Goal: Task Accomplishment & Management: Manage account settings

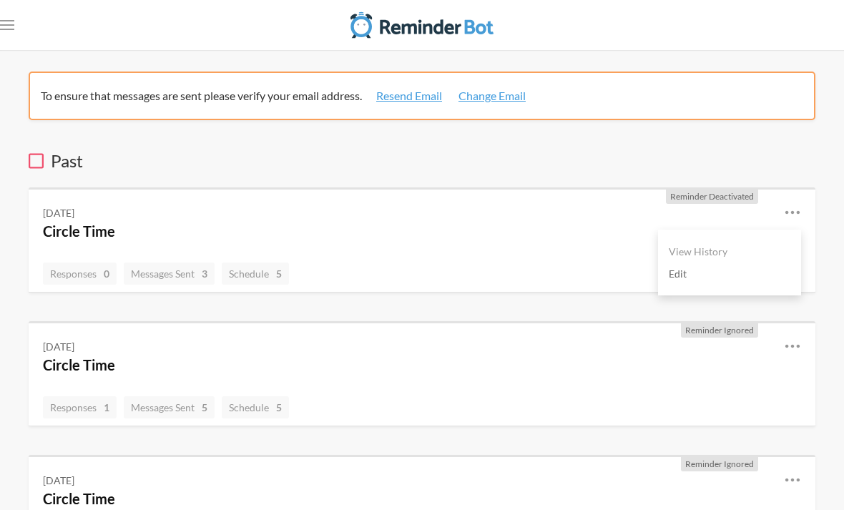
click at [687, 280] on link "Edit" at bounding box center [730, 274] width 122 height 22
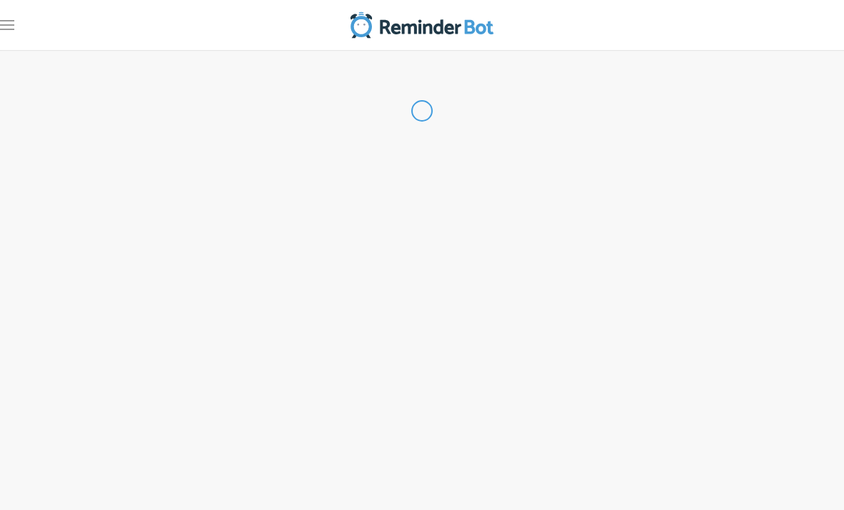
type input "Circle Time"
select select "09:15:00"
select select "09:45:00"
select select "10:15:00"
select select "10:45:00"
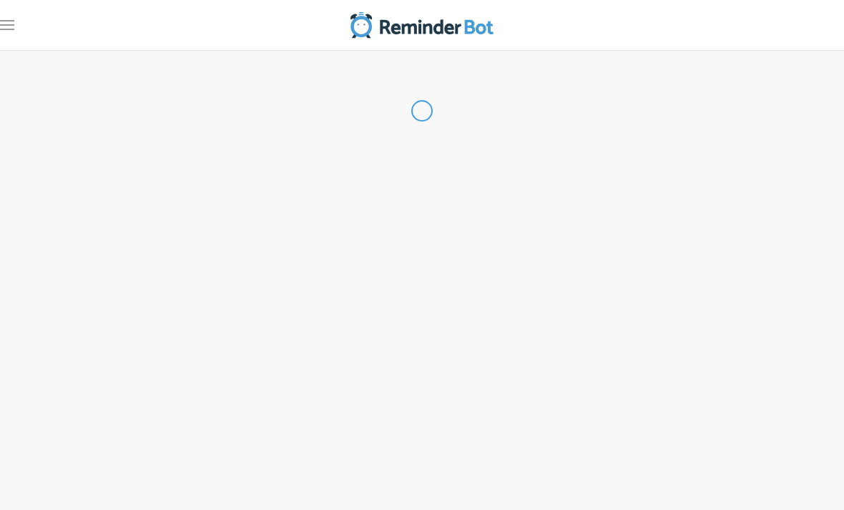
select select "12:45:00"
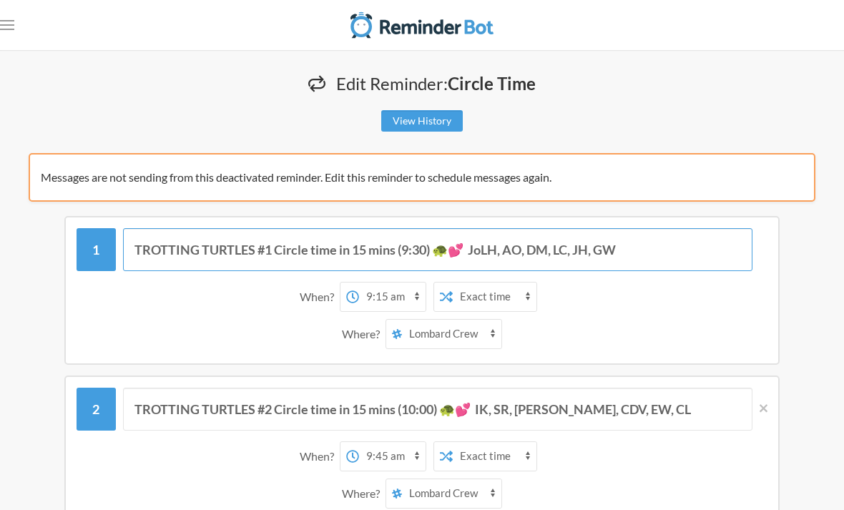
click at [259, 245] on input "TROTTING TURTLES #1 Circle time in 15 mins (9:30) 🐢💕 JoLH, AO, DM, LC, JH, GW" at bounding box center [438, 249] width 630 height 43
drag, startPoint x: 272, startPoint y: 246, endPoint x: 126, endPoint y: 238, distance: 146.2
click at [126, 238] on input "TROTTING TURTLES #1 Circle time in 15 mins (9:30) 🐢💕 JoLH, AO, DM, LC, JH, GW" at bounding box center [438, 249] width 630 height 43
click at [389, 250] on input "BOO’S BUDDIES Circle time in 15 mins (9:30) 🐢💕 JoLH, AO, DM, LC, JH, GW" at bounding box center [438, 249] width 630 height 43
click at [386, 257] on input "BOO’S BUDDIES Circle time in 15 mins (9:30) 🐢💕 JoLH, AO, DM, LC, JH, GW" at bounding box center [438, 249] width 630 height 43
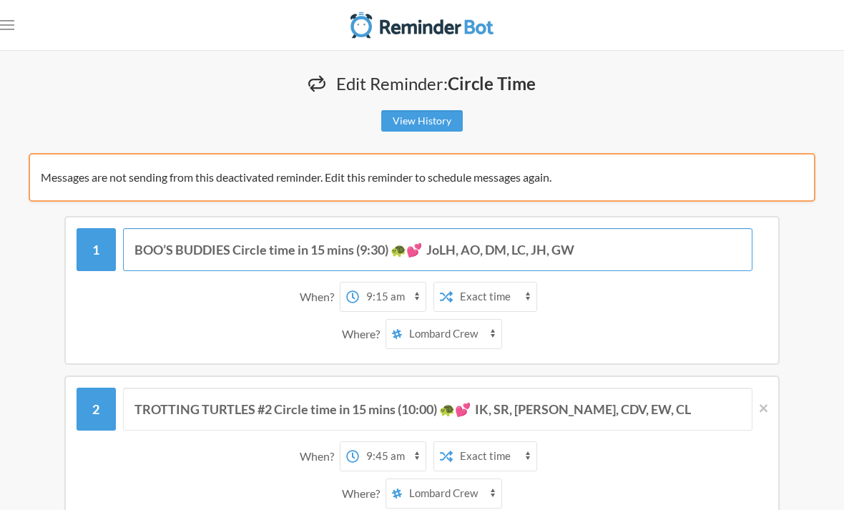
click at [417, 243] on input "BOO’S BUDDIES Circle time in 15 mins (9:30) 🐢💕 JoLH, AO, DM, LC, JH, GW" at bounding box center [438, 249] width 630 height 43
click at [382, 243] on input "BOO’S BUDDIES Circle time in 15 mins (9:30) 💕 JoLH, AO, DM, LC, JH, GW" at bounding box center [438, 249] width 630 height 43
click at [576, 251] on input "BOO’S BUDDIES Circle time in 15 mins (9:00) 💕 JoLH, AO, DM, LC, JH, GW" at bounding box center [438, 249] width 630 height 43
click at [434, 253] on input "BOO’S BUDDIES Circle time in 15 mins (9:00) 💕 JoLH, AO, DM, LC, JH, GW" at bounding box center [438, 249] width 630 height 43
click at [441, 252] on input "BOO’S BUDDIES Circle time in 15 mins (9:00) 💕 JoLH, AO, DM, LC, JH, GW" at bounding box center [438, 249] width 630 height 43
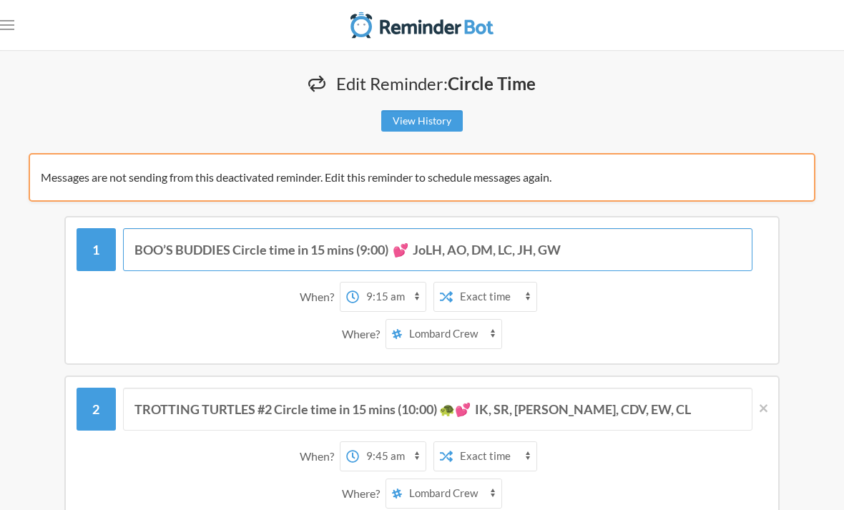
click at [432, 260] on input "BOO’S BUDDIES Circle time in 15 mins (9:00) 💕 JoLH, AO, DM, LC, JH, GW" at bounding box center [438, 249] width 630 height 43
click at [439, 256] on input "BOO’S BUDDIES Circle time in 15 mins (9:00) 💕 JoLH, AO, DM, LC, JH, GW" at bounding box center [438, 249] width 630 height 43
click at [439, 248] on input "BOO’S BUDDIES Circle time in 15 mins (9:00) 💕 JoLH, AO, DM, LC, JH, GW" at bounding box center [438, 249] width 630 height 43
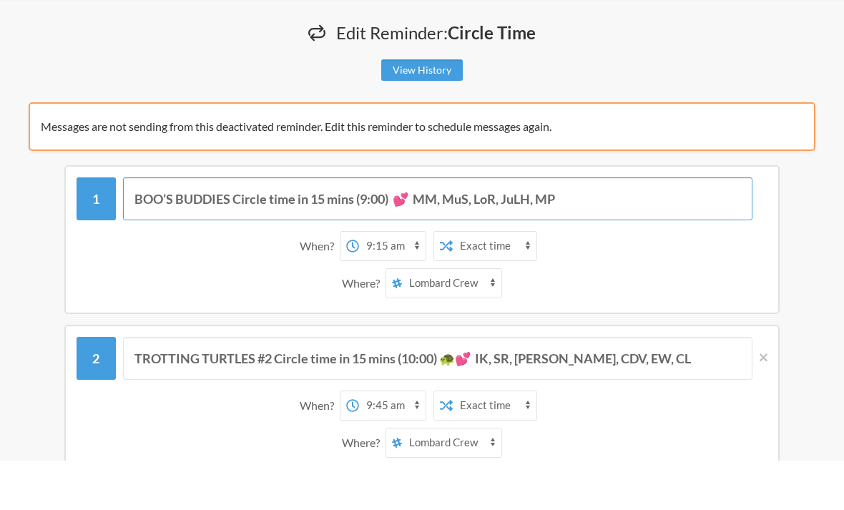
scroll to position [1, 0]
type input "BOO’S BUDDIES Circle time in 15 mins (9:00) 💕 MM, MuS, LoR, JuLH, MP"
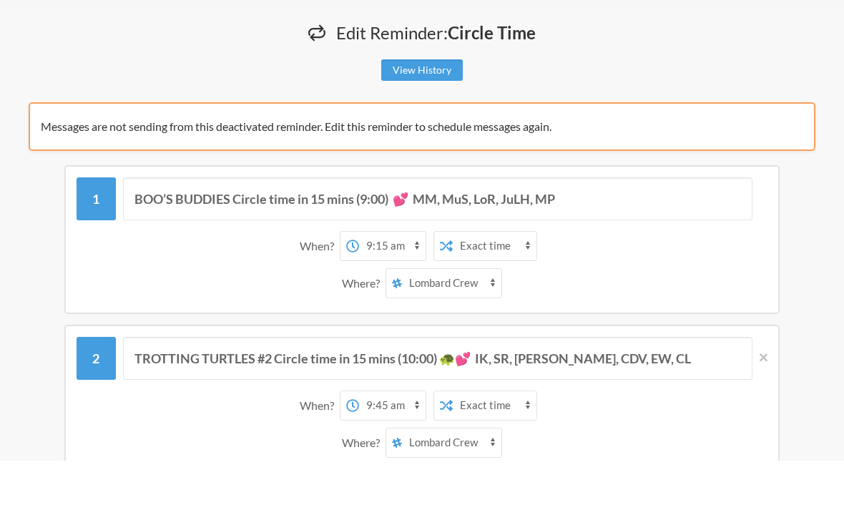
click at [402, 281] on select "12:00 am 12:15 am 12:30 am 12:45 am 1:00 am 1:15 am 1:30 am 1:45 am 2:00 am 2:1…" at bounding box center [392, 295] width 67 height 29
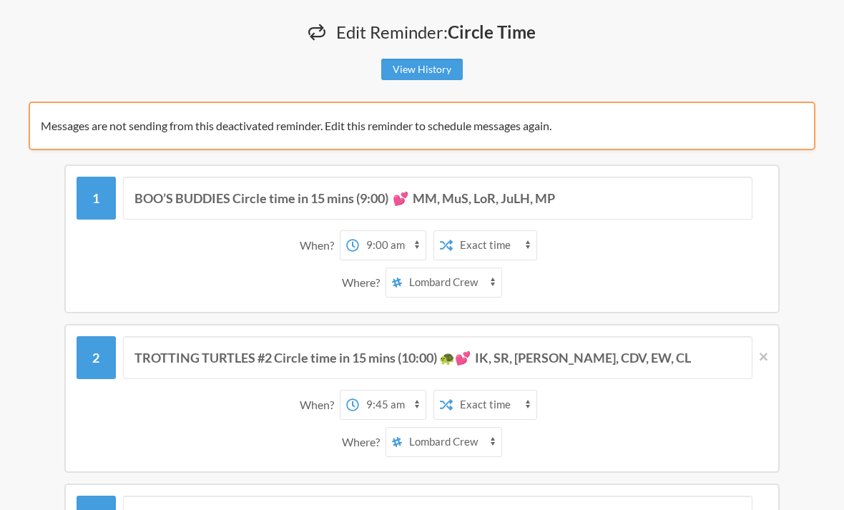
click at [393, 243] on select "12:00 am 12:15 am 12:30 am 12:45 am 1:00 am 1:15 am 1:30 am 1:45 am 2:00 am 2:1…" at bounding box center [392, 245] width 67 height 29
select select "08:45:00"
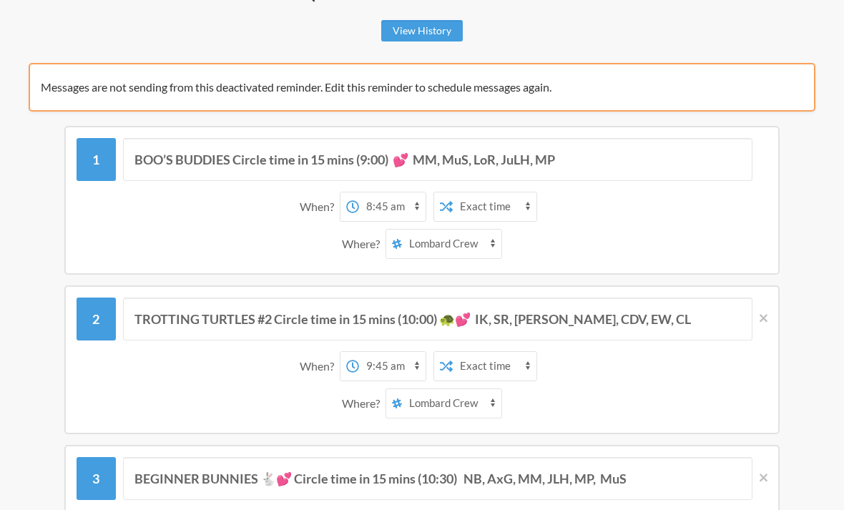
scroll to position [90, 0]
click at [143, 316] on input "TROTTING TURTLES #2 Circle time in 15 mins (10:00) 🐢💕 IK, SR, [PERSON_NAME], CD…" at bounding box center [438, 319] width 630 height 43
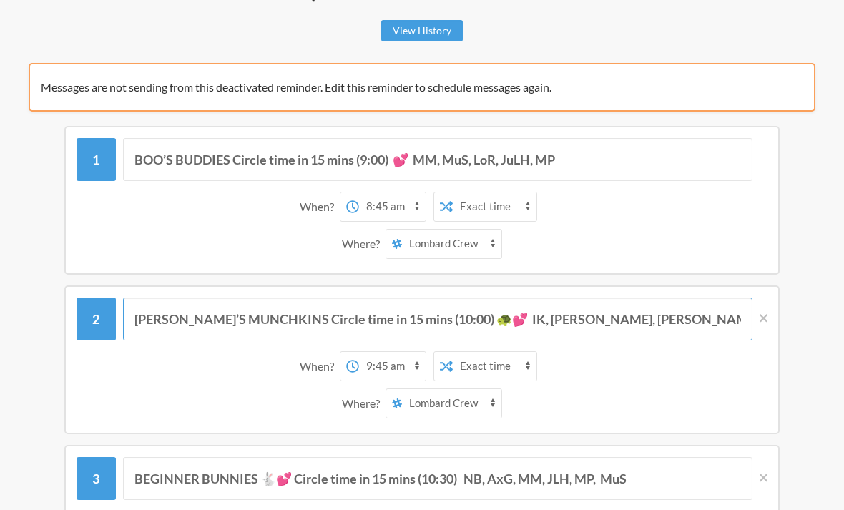
click at [412, 322] on input "[PERSON_NAME]’S MUNCHKINS Circle time in 15 mins (10:00) 🐢💕 IK, [PERSON_NAME], …" at bounding box center [438, 319] width 630 height 43
click at [441, 315] on input "[PERSON_NAME]’S MUNCHKINS Circle time in 15 mins (2:00) 🐢💕 IK, [PERSON_NAME], […" at bounding box center [438, 319] width 630 height 43
type input "[PERSON_NAME]’S MUNCHKINS Circle time in 15 mins (2:00) 💕 IK, SR, [PERSON_NAME]…"
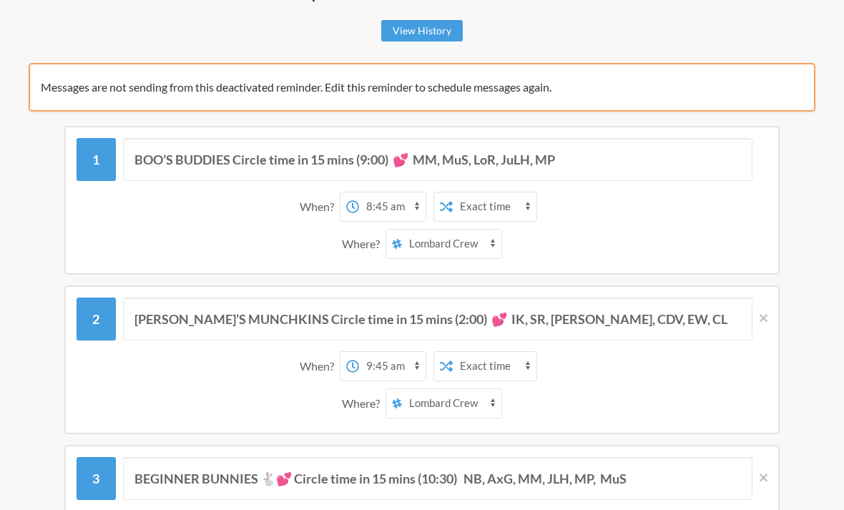
click at [396, 366] on select "12:00 am 12:15 am 12:30 am 12:45 am 1:00 am 1:15 am 1:30 am 1:45 am 2:00 am 2:1…" at bounding box center [392, 366] width 67 height 29
select select "13:45:00"
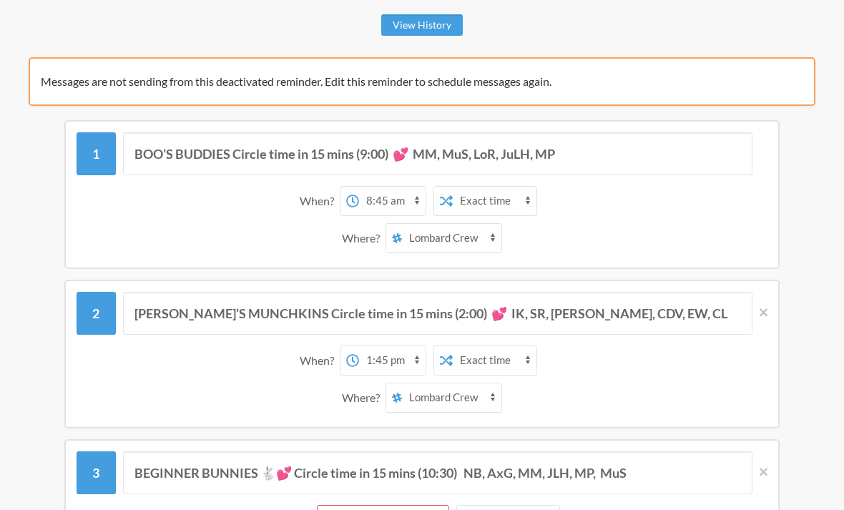
scroll to position [112, 0]
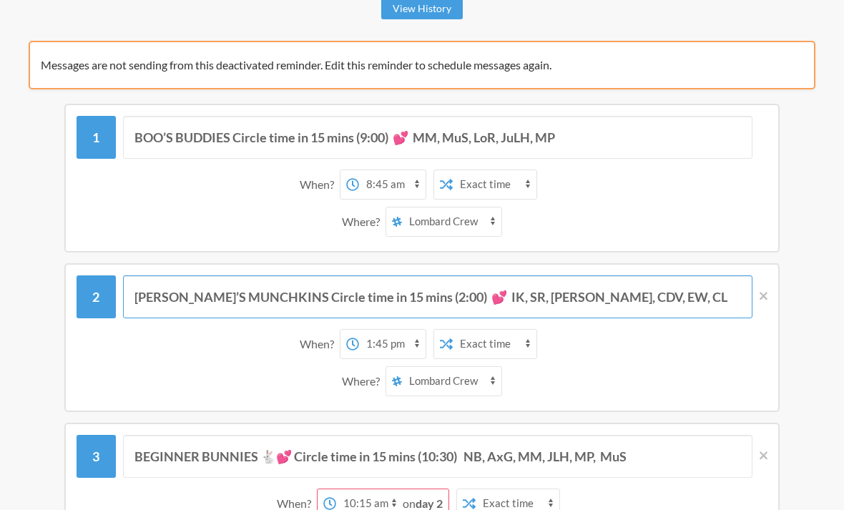
click at [587, 285] on input "[PERSON_NAME]’S MUNCHKINS Circle time in 15 mins (2:00) 💕 IK, SR, [PERSON_NAME]…" at bounding box center [438, 296] width 630 height 43
click at [566, 298] on input "[PERSON_NAME]’S MUNCHKINS Circle time in 15 mins (2:00) 💕 IK, SR, [PERSON_NAME]…" at bounding box center [438, 296] width 630 height 43
click at [572, 298] on input "[PERSON_NAME]’S MUNCHKINS Circle time in 15 mins (2:00) 💕 IK, SR, [PERSON_NAME]…" at bounding box center [438, 296] width 630 height 43
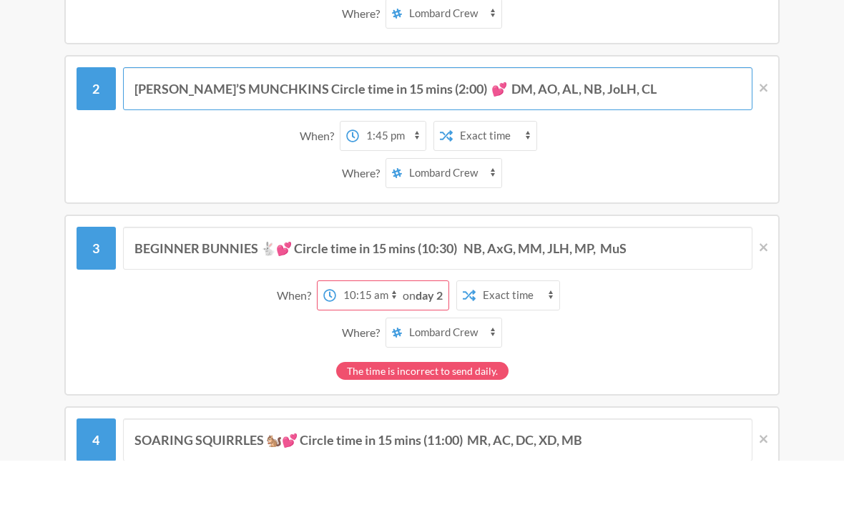
scroll to position [275, 0]
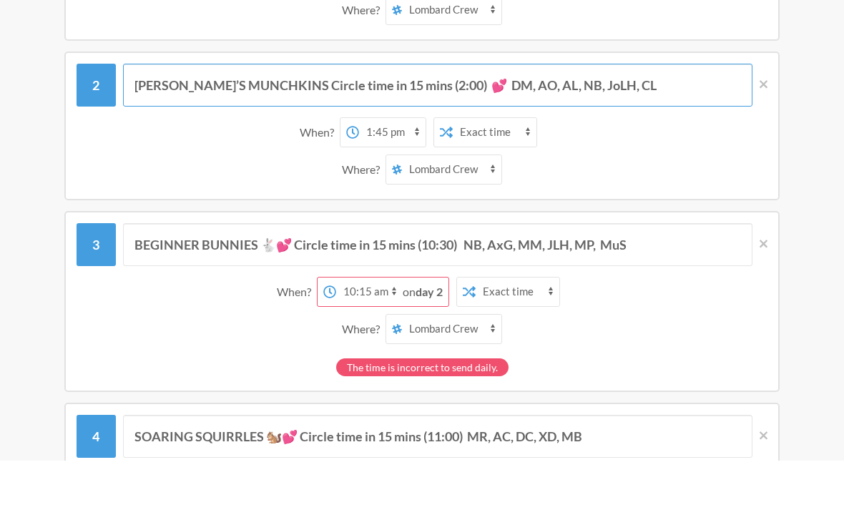
type input "[PERSON_NAME]’S MUNCHKINS Circle time in 15 mins (2:00) 💕 DM, AO, AL, NB, JoLH,…"
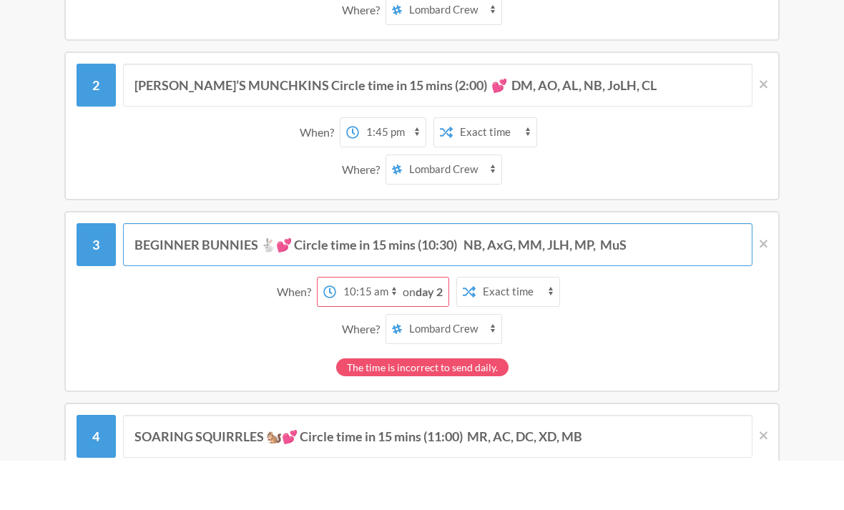
click at [157, 273] on input "BEGINNER BUNNIES 🐇💕 Circle time in 15 mins (10:30) NB, AxG, MM, JLH, MP, MuS" at bounding box center [438, 294] width 630 height 43
click at [145, 273] on input "BEGINNER BUNNIES 🐇💕 Circle time in 15 mins (10:30) NB, AxG, MM, JLH, MP, MuS" at bounding box center [438, 294] width 630 height 43
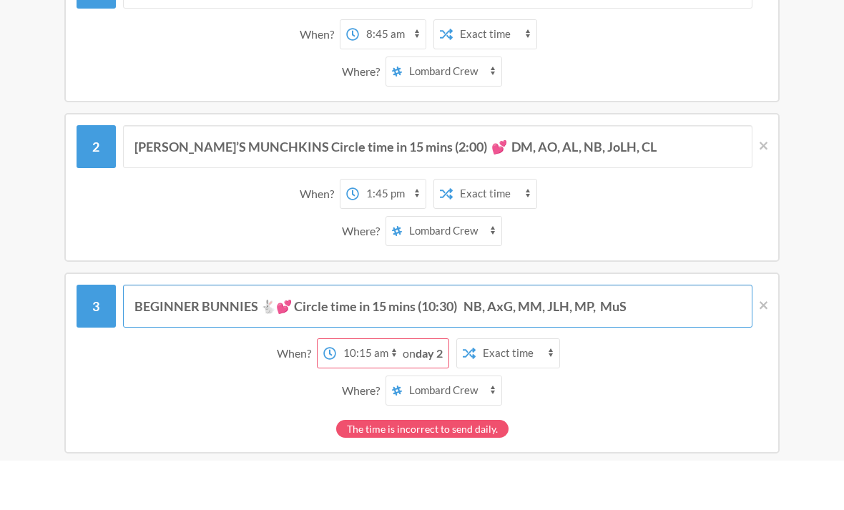
scroll to position [215, 0]
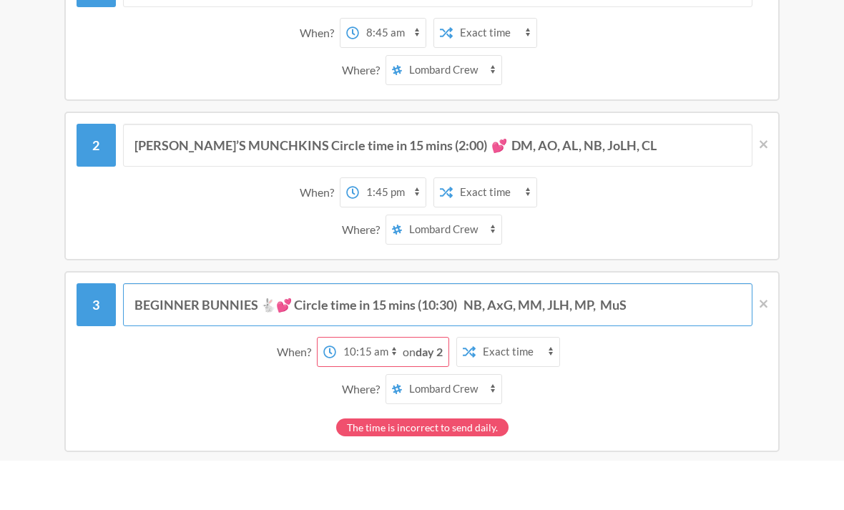
click at [151, 333] on input "BEGINNER BUNNIES 🐇💕 Circle time in 15 mins (10:30) NB, AxG, MM, JLH, MP, MuS" at bounding box center [438, 354] width 630 height 43
click at [142, 333] on input "BEGINNER BUNNIES 🐇💕 Circle time in 15 mins (10:30) NB, AxG, MM, JLH, MP, MuS" at bounding box center [438, 354] width 630 height 43
click at [139, 333] on input "BEGINNER BUNNIES 🐇💕 Circle time in 15 mins (10:30) NB, AxG, MM, JLH, MP, MuS" at bounding box center [438, 354] width 630 height 43
click at [386, 333] on input "[PERSON_NAME]’S SCARES Circle time in 15 mins (2:30) MR, XD, LoC, [GEOGRAPHIC_D…" at bounding box center [438, 354] width 630 height 43
type input "[PERSON_NAME]’S SCARES Circle time in 15 mins (2:30) ✨ MR, XD, LoC, DC, JU"
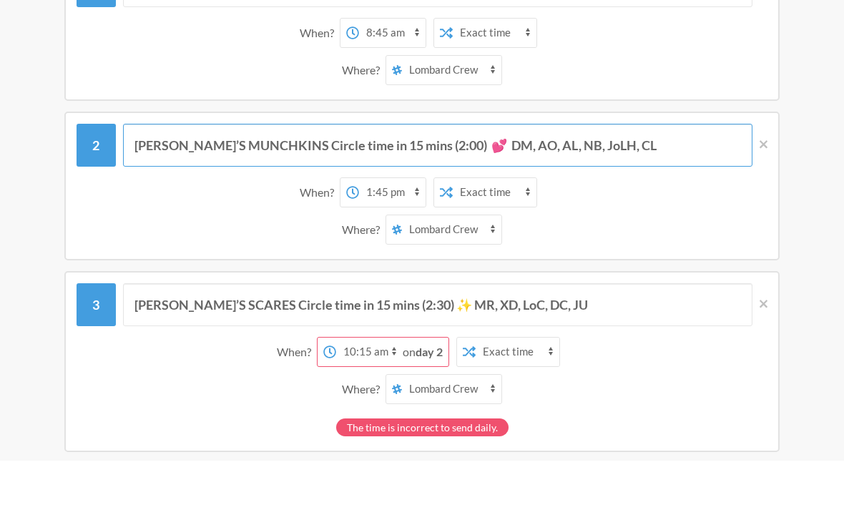
click at [441, 173] on input "[PERSON_NAME]’S MUNCHKINS Circle time in 15 mins (2:00) 💕 DM, AO, AL, NB, JoLH,…" at bounding box center [438, 194] width 630 height 43
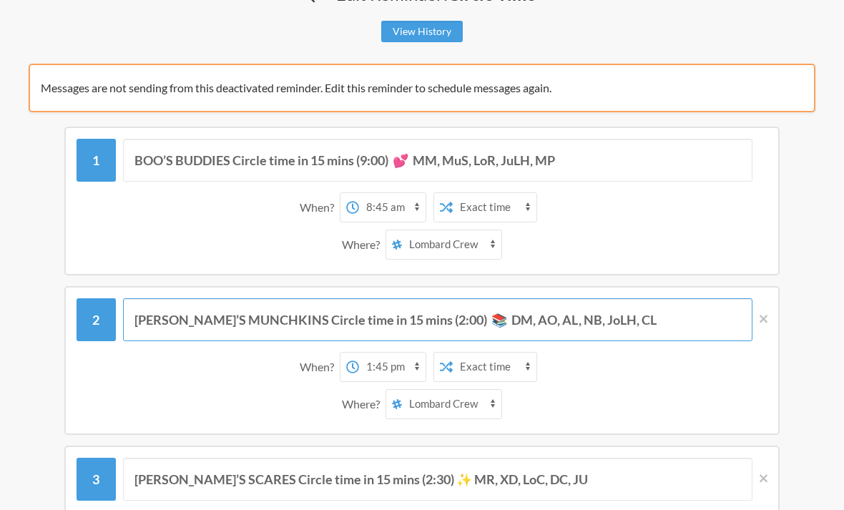
scroll to position [89, 0]
type input "[PERSON_NAME]’S MUNCHKINS Circle time in 15 mins (2:00) 📚 DM, AO, AL, NB, JoLH,…"
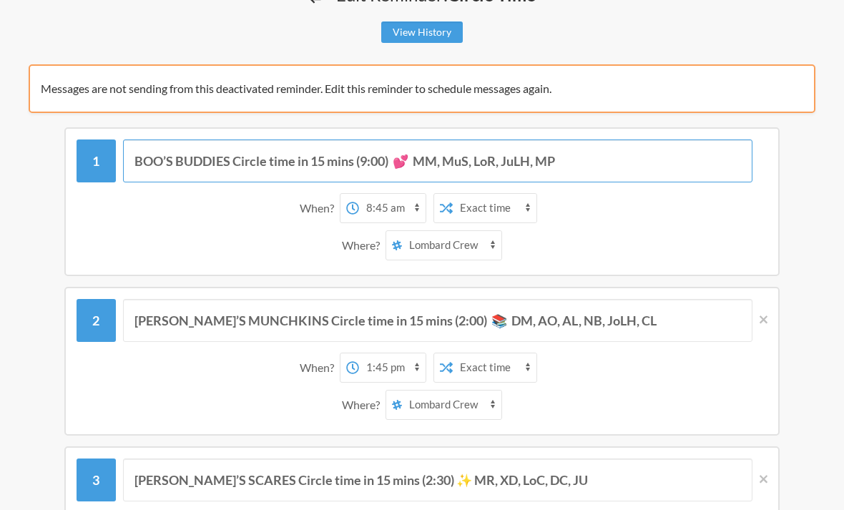
click at [413, 152] on input "BOO’S BUDDIES Circle time in 15 mins (9:00) 💕 MM, MuS, LoR, JuLH, MP" at bounding box center [438, 161] width 630 height 43
click at [396, 162] on input "BOO’S BUDDIES Circle time in 15 mins (9:00) 📚 MM, MuS, LoR, JuLH, MP" at bounding box center [438, 161] width 630 height 43
click at [456, 168] on input "BOO’S BUDDIES Circle time in 15 mins (9:00) 📚 MM, MuS, LoR, JuLH, MP" at bounding box center [438, 161] width 630 height 43
click at [500, 169] on input "BOO’S BUDDIES Circle time in 15 mins (9:00) 📚 MM, MuS, LoR, JuLH, MP" at bounding box center [438, 161] width 630 height 43
click at [394, 163] on input "BOO’S BUDDIES Circle time in 15 mins (9:00) 📚 MM, MuS, LoR, JuLH, MP" at bounding box center [438, 161] width 630 height 43
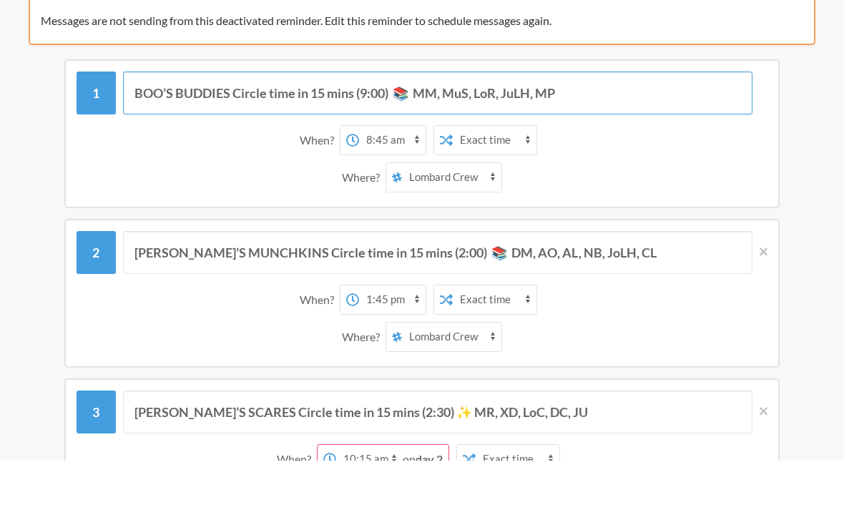
scroll to position [112, 0]
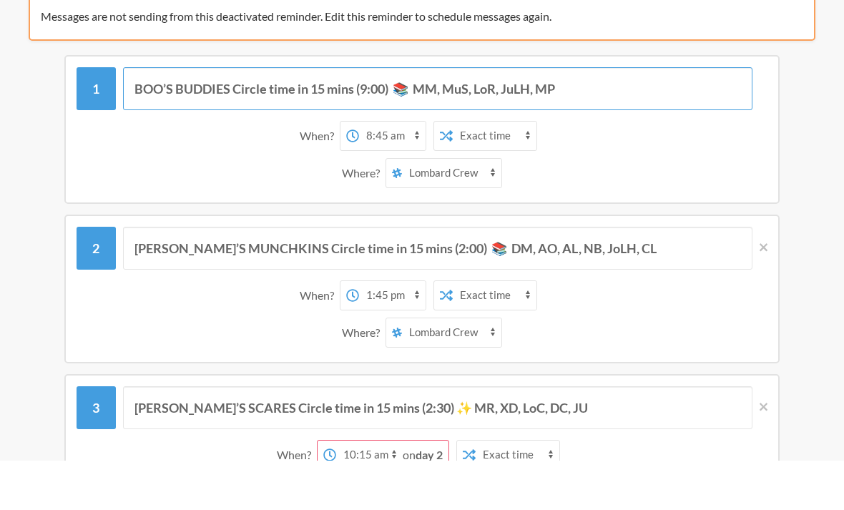
type input "BOO’S BUDDIES Circle time in 15 mins (9:00) 📚 MM, MuS, LoR, JuLH, MP"
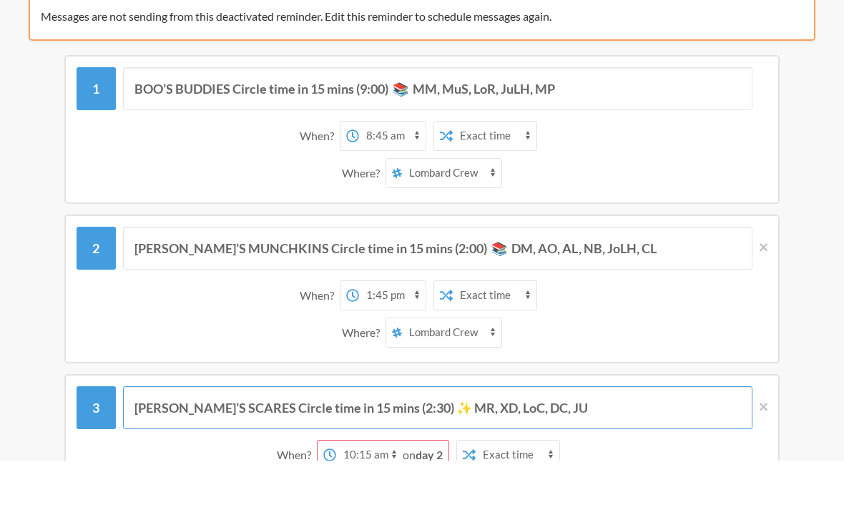
click at [406, 436] on input "[PERSON_NAME]’S SCARES Circle time in 15 mins (2:30) ✨ MR, XD, LoC, DC, JU" at bounding box center [438, 457] width 630 height 43
click at [396, 436] on input "[PERSON_NAME]’S SCARES Circle time in 15 mins (2:30) ✨ MR, XD, LoC, DC, JU" at bounding box center [438, 457] width 630 height 43
type input "[PERSON_NAME]’S SCARES Circle time in 15 mins (2:30) 📚✨ MR, XD, LoC, DC, JU"
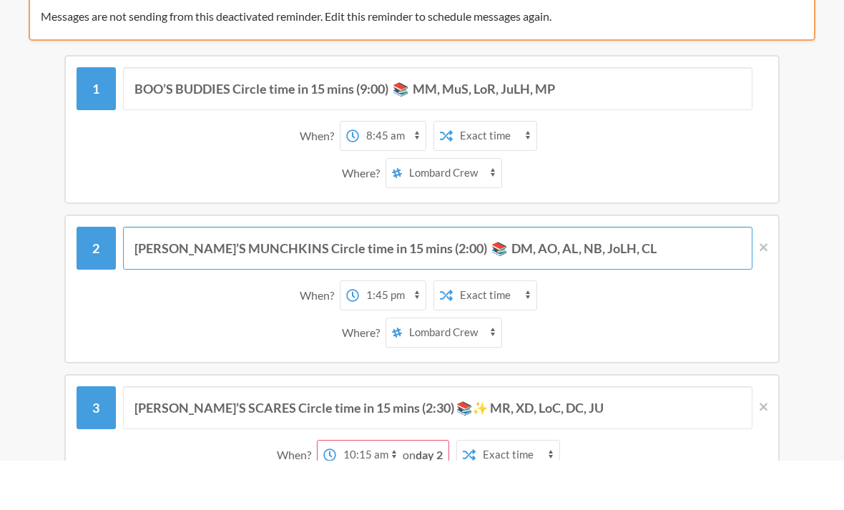
click at [428, 276] on input "[PERSON_NAME]’S MUNCHKINS Circle time in 15 mins (2:00) 📚 DM, AO, AL, NB, JoLH,…" at bounding box center [438, 297] width 630 height 43
click at [445, 276] on input "[PERSON_NAME]’S MUNCHKINS Circle time in 15 mins (2:00) 📚 DM, AO, AL, NB, JoLH,…" at bounding box center [438, 297] width 630 height 43
click at [453, 276] on input "[PERSON_NAME]’S MUNCHKINS Circle time in 15 mins (2:00) 📚 ✨ DM, AO, AL, NB, JoL…" at bounding box center [438, 297] width 630 height 43
click at [587, 276] on input "[PERSON_NAME]’S MUNCHKINS Circle time in 15 mins (2:00) 📚 ✨ DM, AO, AL, NB, JoL…" at bounding box center [438, 297] width 630 height 43
click at [540, 276] on input "[PERSON_NAME]’S MUNCHKINS Circle time in 15 mins (2:00) 📚 ✨ DM, AO, AL, NB, JoL…" at bounding box center [438, 297] width 630 height 43
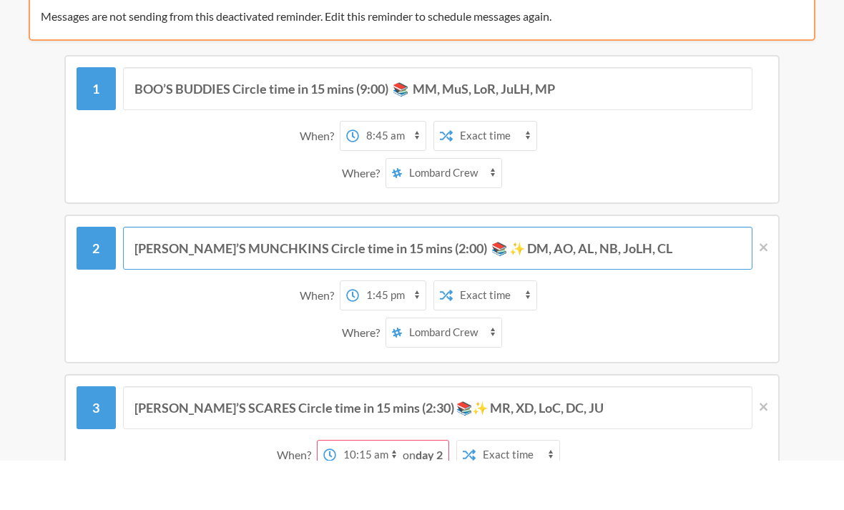
click at [446, 276] on input "[PERSON_NAME]’S MUNCHKINS Circle time in 15 mins (2:00) 📚 ✨ DM, AO, AL, NB, JoL…" at bounding box center [438, 297] width 630 height 43
click at [459, 276] on input "[PERSON_NAME]’S MUNCHKINS Circle time in 15 mins (2:00) 📚 ✨ DM, AO, AL, NB, JoL…" at bounding box center [438, 297] width 630 height 43
click at [439, 276] on input "[PERSON_NAME]’S MUNCHKINS Circle time in 15 mins (2:00) 📚 ⭐️ DM, AO, AL, NB, Jo…" at bounding box center [438, 297] width 630 height 43
click at [465, 276] on input "[PERSON_NAME]’S MUNCHKINS Circle time in 15 mins (2:00) 📚 ⭐️ DM, AO, AL, NB, Jo…" at bounding box center [438, 297] width 630 height 43
click at [446, 276] on input "[PERSON_NAME]’S MUNCHKINS Circle time in 15 mins (2:00) 📚 ⭐️ DM, AO, AL, NB, Jo…" at bounding box center [438, 297] width 630 height 43
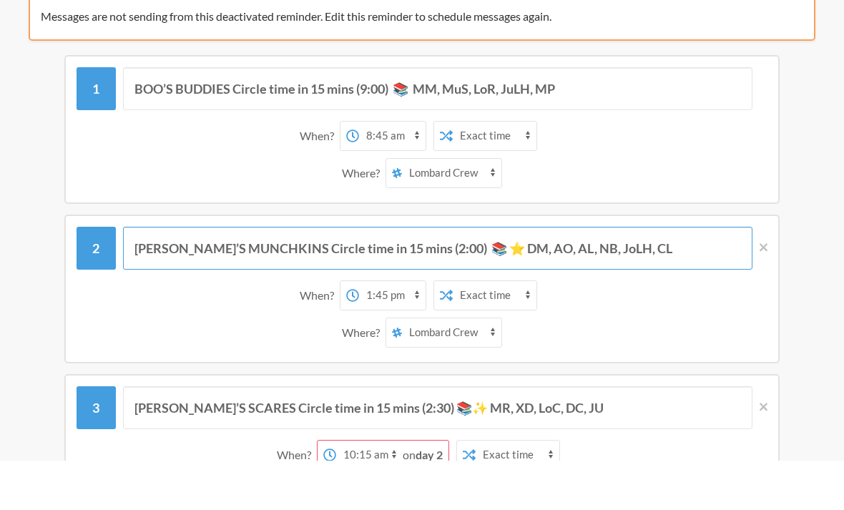
click at [449, 276] on input "[PERSON_NAME]’S MUNCHKINS Circle time in 15 mins (2:00) 📚 ⭐️ DM, AO, AL, NB, Jo…" at bounding box center [438, 297] width 630 height 43
click at [448, 276] on input "[PERSON_NAME]’S MUNCHKINS Circle time in 15 mins (2:00) 📚 ⭐️ DM, AO, AL, NB, Jo…" at bounding box center [438, 297] width 630 height 43
click at [442, 276] on input "[PERSON_NAME]’S MUNCHKINS Circle time in 15 mins (2:00) 📚 ⭐️ DM, AO, AL, NB, Jo…" at bounding box center [438, 297] width 630 height 43
click at [439, 276] on input "[PERSON_NAME]’S MUNCHKINS Circle time in 15 mins (2:00) ⭐️ DM, AO, AL, NB, JoLH…" at bounding box center [438, 297] width 630 height 43
click at [429, 276] on input "[PERSON_NAME]’S MUNCHKINS Circle time in 15 mins (2:00) 📚 DM, AO, AL, NB, JoLH,…" at bounding box center [438, 297] width 630 height 43
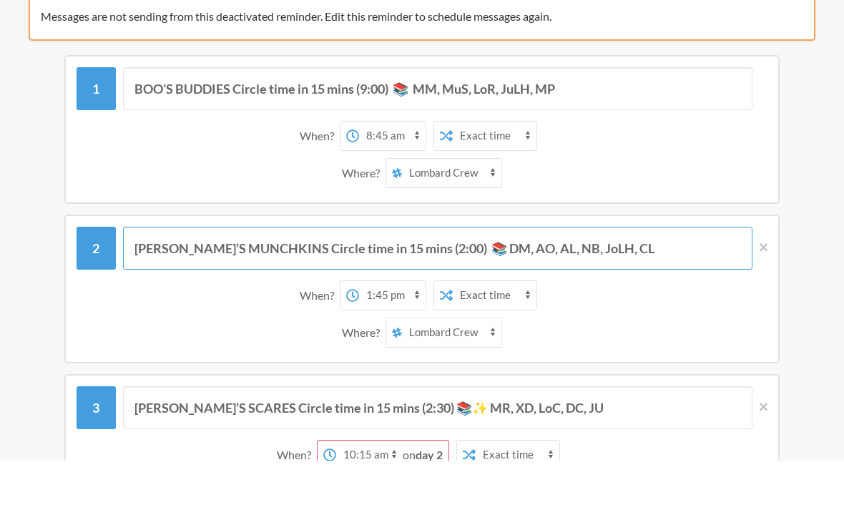
click at [437, 276] on input "[PERSON_NAME]’S MUNCHKINS Circle time in 15 mins (2:00) 📚 DM, AO, AL, NB, JoLH,…" at bounding box center [438, 297] width 630 height 43
type input "[PERSON_NAME]’S MUNCHKINS Circle time in 15 mins (2:00) 📚 DM, AO, AL, NB, JoLH,…"
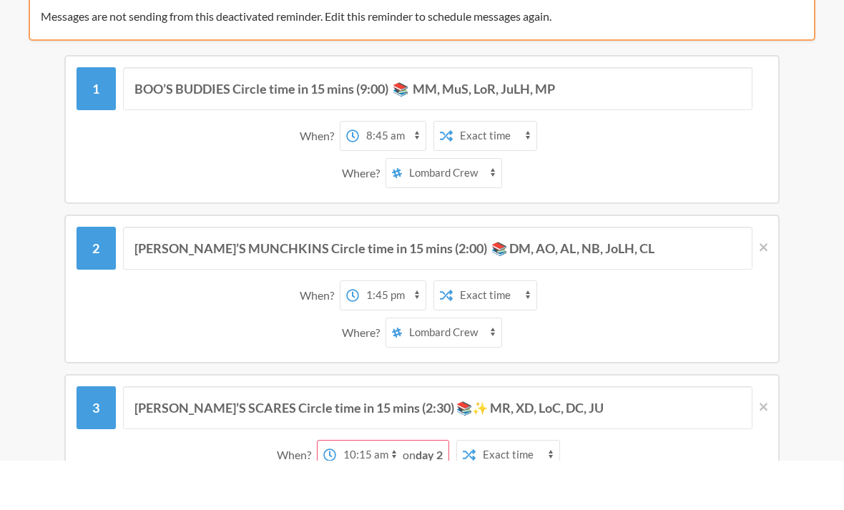
click at [392, 104] on div "BOO’S BUDDIES Circle time in 15 mins (9:00) 📚 MM, MuS, LoR, JuLH, MP When? 12:0…" at bounding box center [421, 178] width 715 height 149
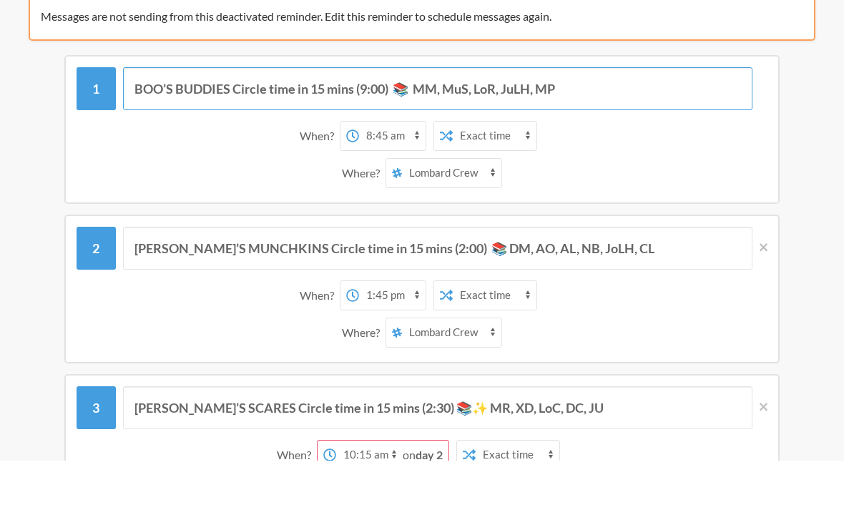
click at [402, 117] on input "BOO’S BUDDIES Circle time in 15 mins (9:00) 📚 MM, MuS, LoR, JuLH, MP" at bounding box center [438, 138] width 630 height 43
type input "BOO’S BUDDIES Circle time in 15 mins (9:00) 📚 MM, MuS, LoR, JuLH, MP"
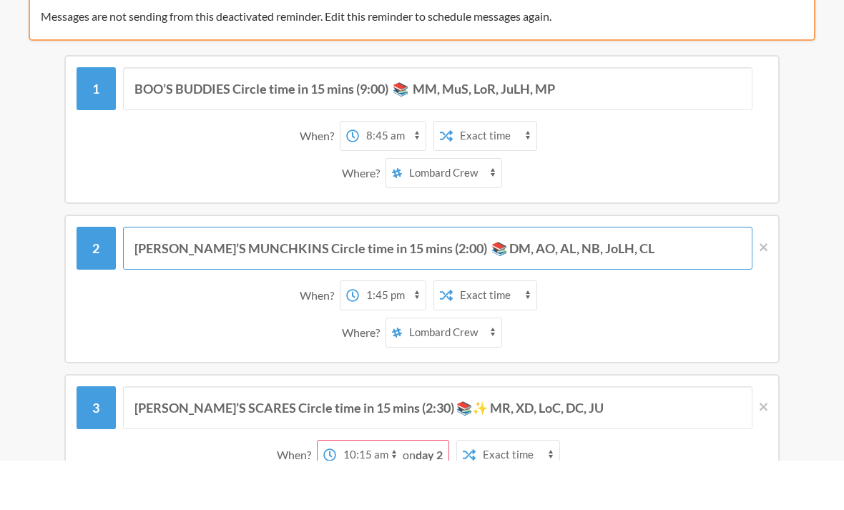
click at [423, 276] on input "[PERSON_NAME]’S MUNCHKINS Circle time in 15 mins (2:00) 📚 DM, AO, AL, NB, JoLH,…" at bounding box center [438, 297] width 630 height 43
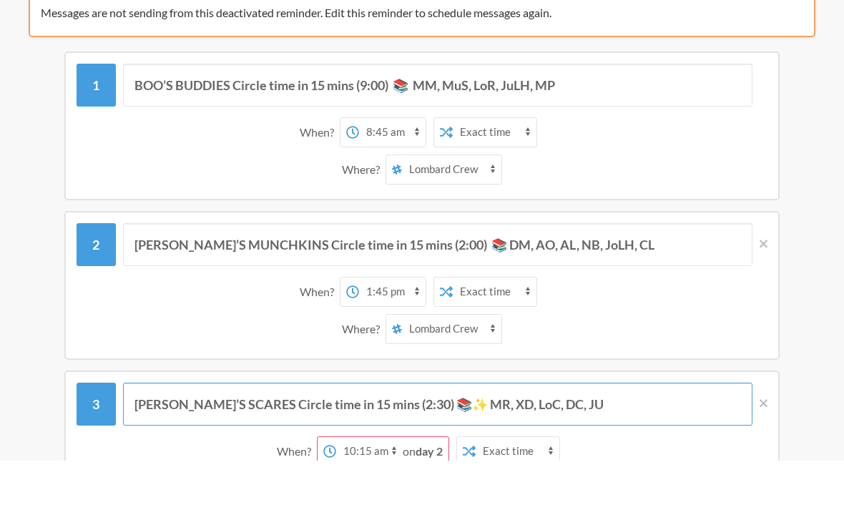
click at [425, 432] on input "[PERSON_NAME]’S SCARES Circle time in 15 mins (2:30) 📚✨ MR, XD, LoC, DC, JU" at bounding box center [438, 453] width 630 height 43
click at [431, 432] on input "[PERSON_NAME]’S SCARES Circle time in 15 mins (2:30) 📚✨ MR, XD, LoC, DC, JU" at bounding box center [438, 453] width 630 height 43
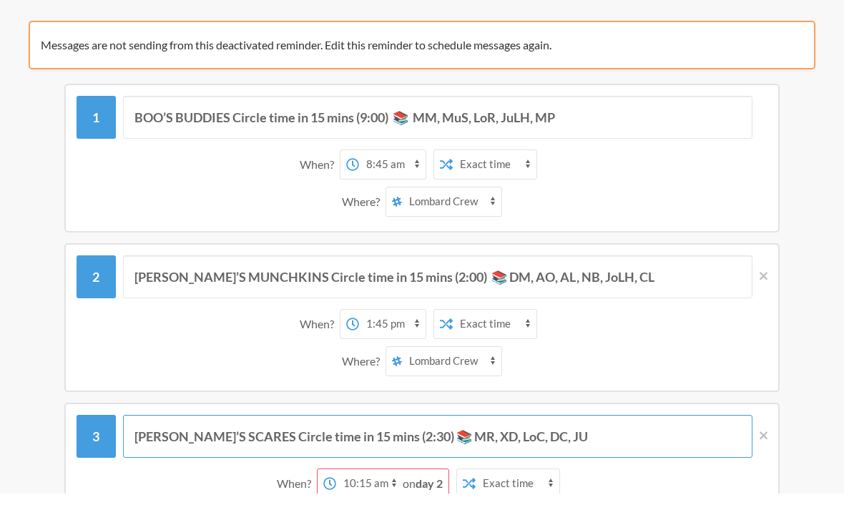
type input "[PERSON_NAME]’S SCARES Circle time in 15 mins (2:30) 📚 MR, XD, LoC, DC, JU"
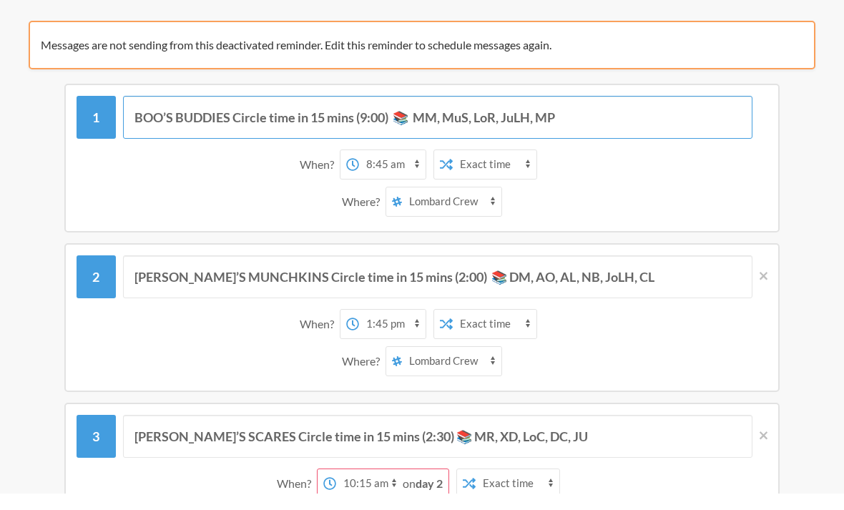
click at [230, 118] on input "BOO’S BUDDIES Circle time in 15 mins (9:00) 📚 MM, MuS, LoR, JuLH, MP" at bounding box center [438, 134] width 630 height 43
type input "BOO’S BUDDIES ✨ Circle time in 15 mins (9:00) 📚 MM, MuS, LoR, JuLH, MP"
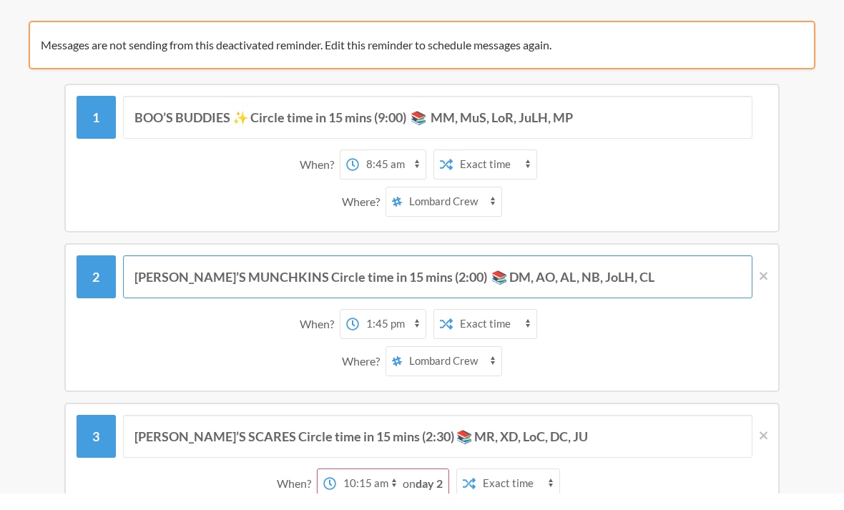
click at [258, 280] on input "[PERSON_NAME]’S MUNCHKINS Circle time in 15 mins (2:00) 📚 DM, AO, AL, NB, JoLH,…" at bounding box center [438, 294] width 630 height 43
type input "[PERSON_NAME]’S MUNCHKINS ✨ Circle time in 15 mins (2:00) 📚 DM, AO, AL, NB, JoL…"
click at [240, 432] on input "[PERSON_NAME]’S SCARES Circle time in 15 mins (2:30) 📚 MR, XD, LoC, DC, JU" at bounding box center [438, 453] width 630 height 43
click at [236, 440] on input "[PERSON_NAME]’S SCARES Circle time in 15 mins (2:30) 📚 MR, XD, LoC, DC, JU" at bounding box center [438, 453] width 630 height 43
type input "[PERSON_NAME]’S SCARES ✨ Circle time in 15 mins (2:30) 📚 MR, XD, LoC, DC, JU"
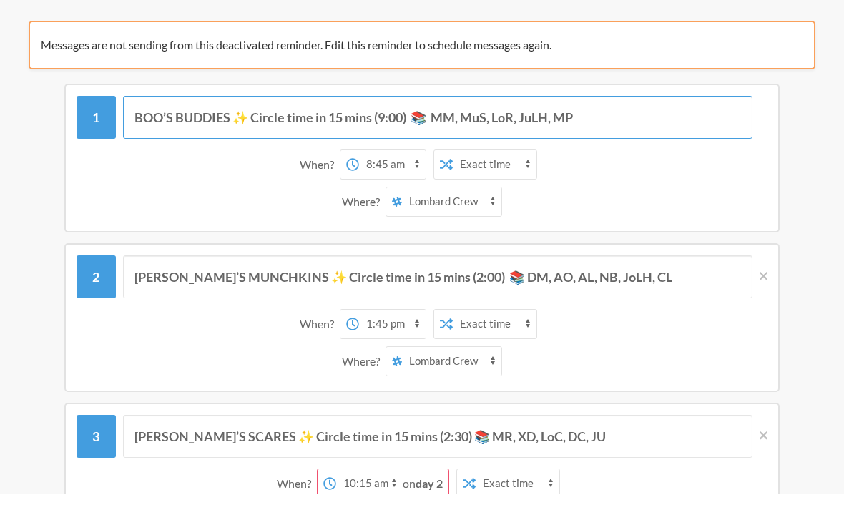
click at [434, 115] on input "BOO’S BUDDIES ✨ Circle time in 15 mins (9:00) 📚 MM, MuS, LoR, JuLH, MP" at bounding box center [438, 134] width 630 height 43
select select "13:45:00"
select select "14:45:00"
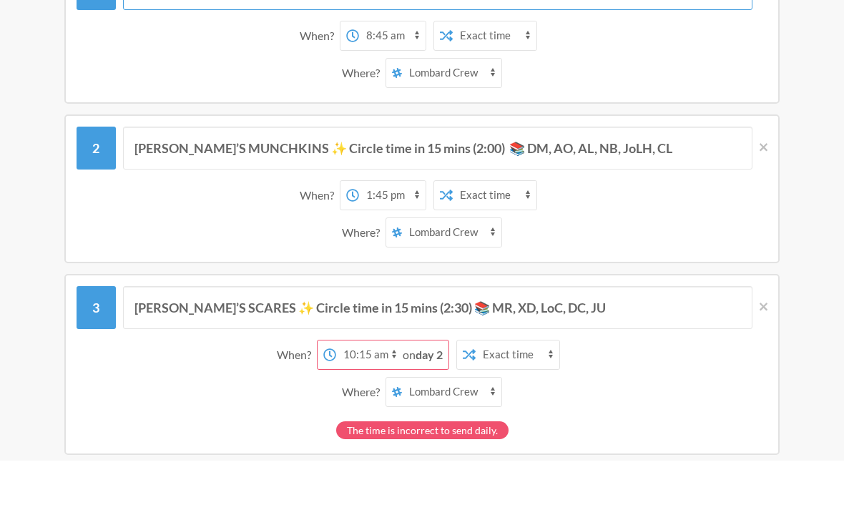
scroll to position [214, 0]
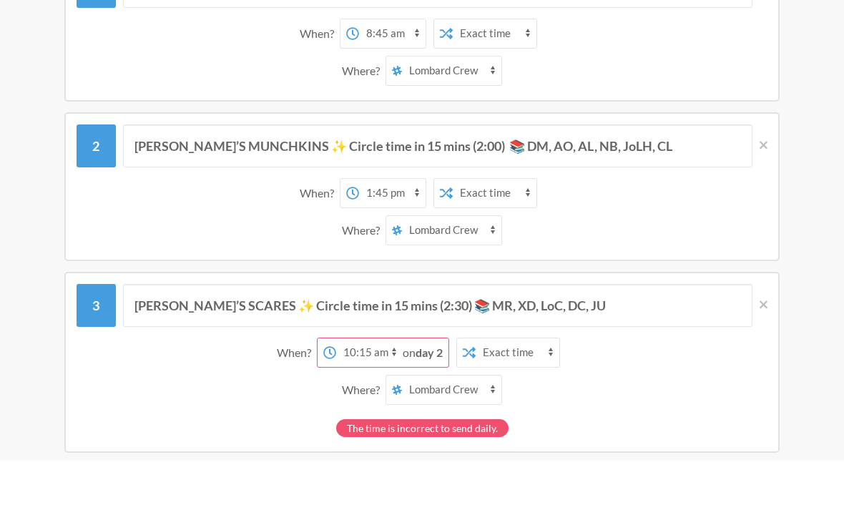
click at [418, 395] on strong "day 2" at bounding box center [429, 402] width 27 height 14
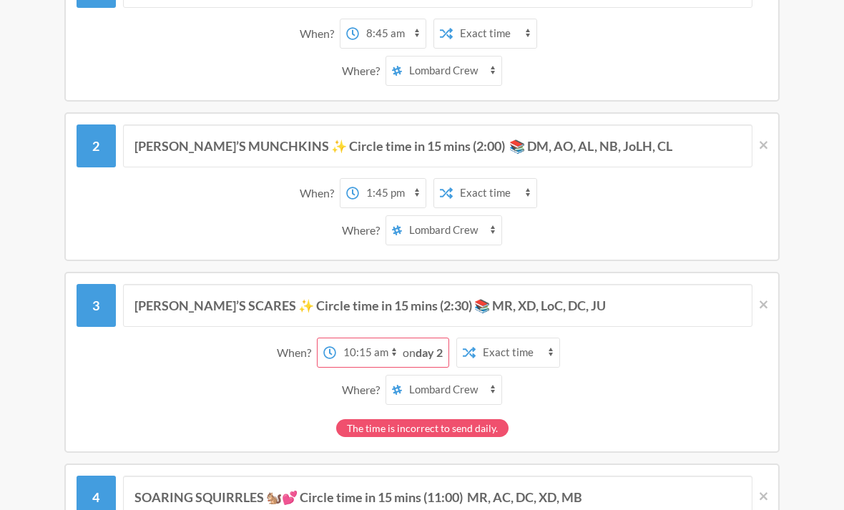
click at [429, 360] on div "on day 2" at bounding box center [426, 352] width 46 height 29
click at [378, 358] on select "12:00 am 12:15 am 12:30 am 12:45 am 1:00 am 1:15 am 1:30 am 1:45 am 2:00 am 2:1…" at bounding box center [369, 352] width 67 height 29
select select "14:30:00"
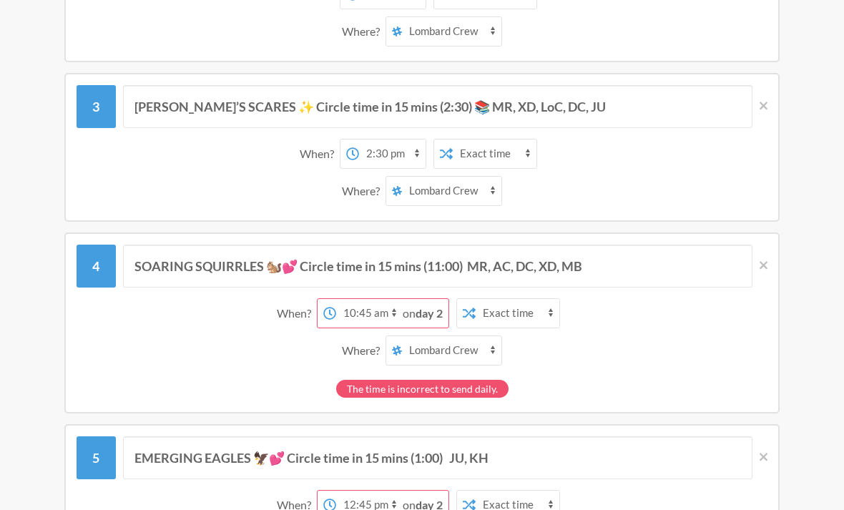
scroll to position [462, 0]
click at [763, 265] on icon at bounding box center [764, 265] width 8 height 8
type input "EMERGING EAGLES 🦅💕 Circle time in 15 mins (1:00) JU, KH"
select select "12:45:00"
select select "13:45:00"
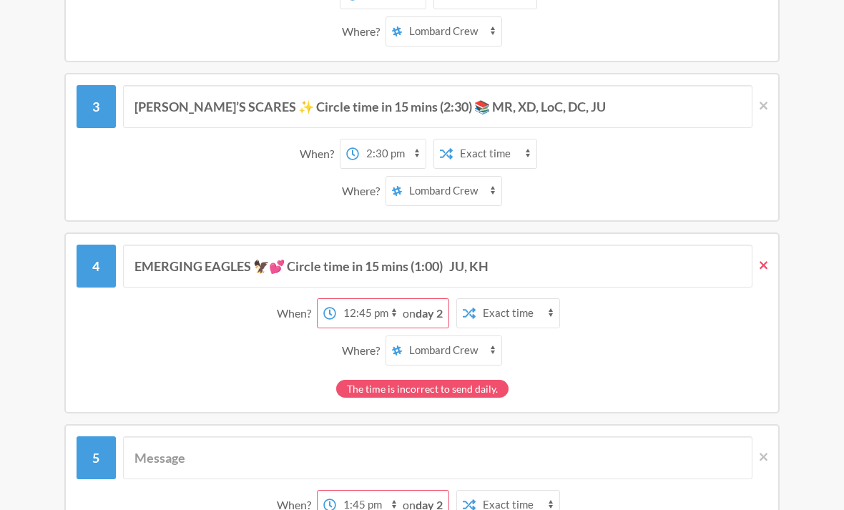
select select "14:45:00"
click at [767, 263] on icon at bounding box center [764, 265] width 8 height 13
select select "13:45:00"
select select "14:45:00"
click at [766, 271] on icon at bounding box center [764, 265] width 8 height 13
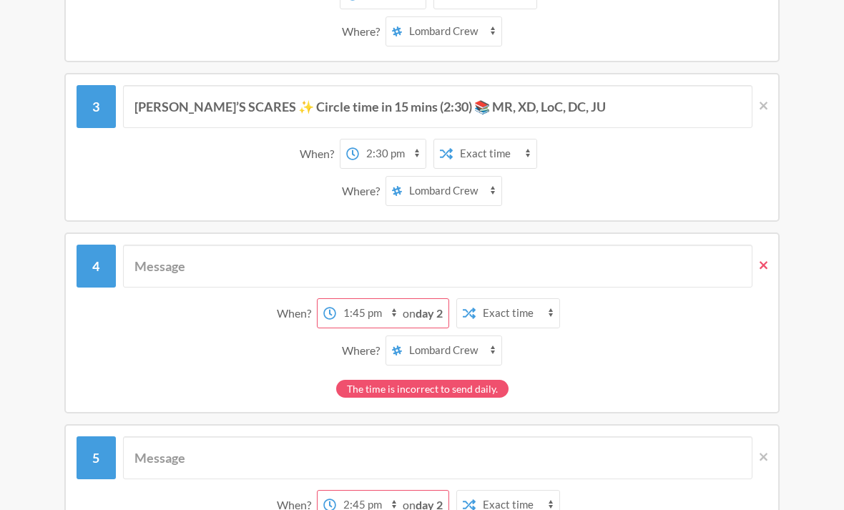
select select "14:45:00"
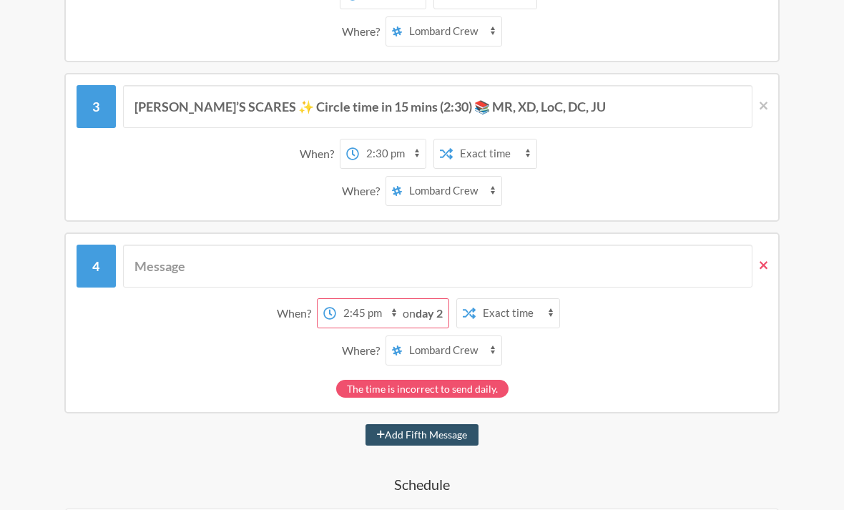
click at [766, 267] on icon at bounding box center [764, 265] width 8 height 8
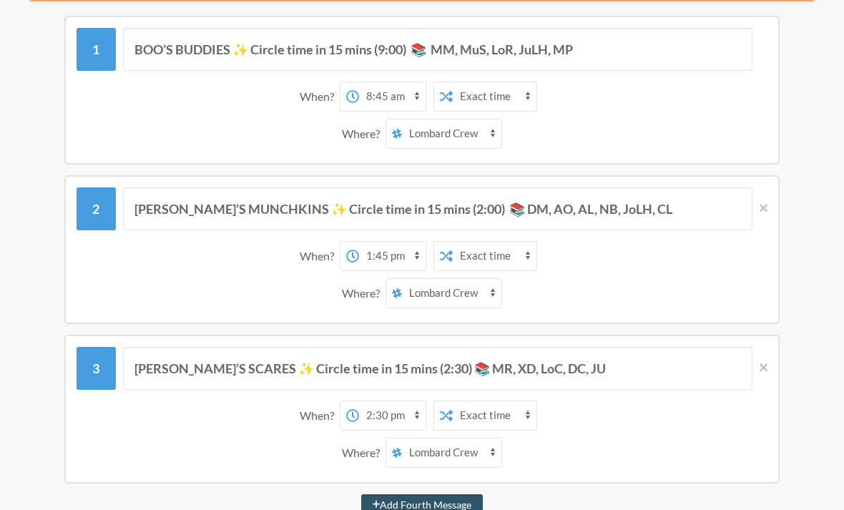
scroll to position [201, 0]
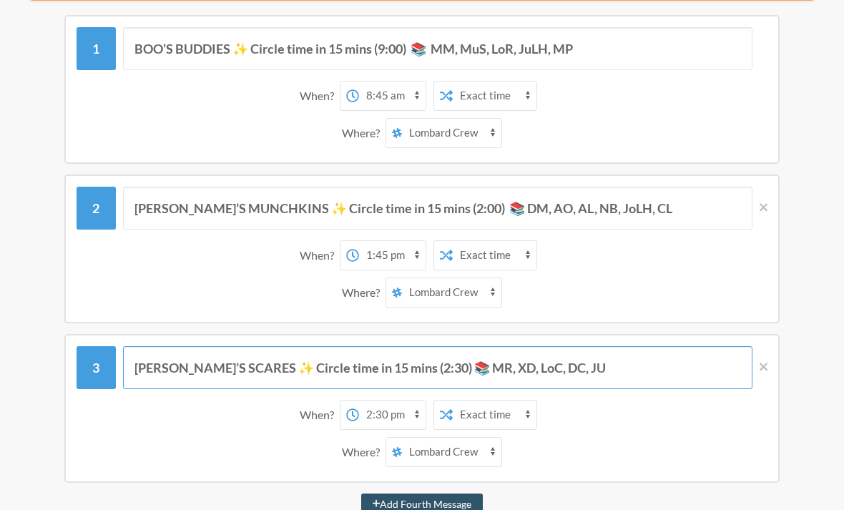
click at [212, 362] on input "[PERSON_NAME]’S SCARES ✨ Circle time in 15 mins (2:30) 📚 MR, XD, LoC, DC, JU" at bounding box center [438, 367] width 630 height 43
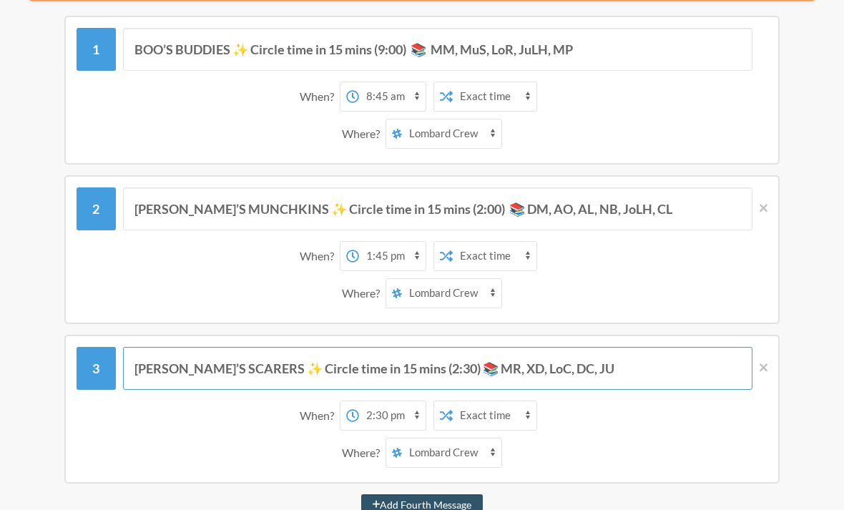
type input "[PERSON_NAME]’S SCARES ✨ Circle time in 15 mins (2:30) 📚 MR, XD, LoC, DC, JU"
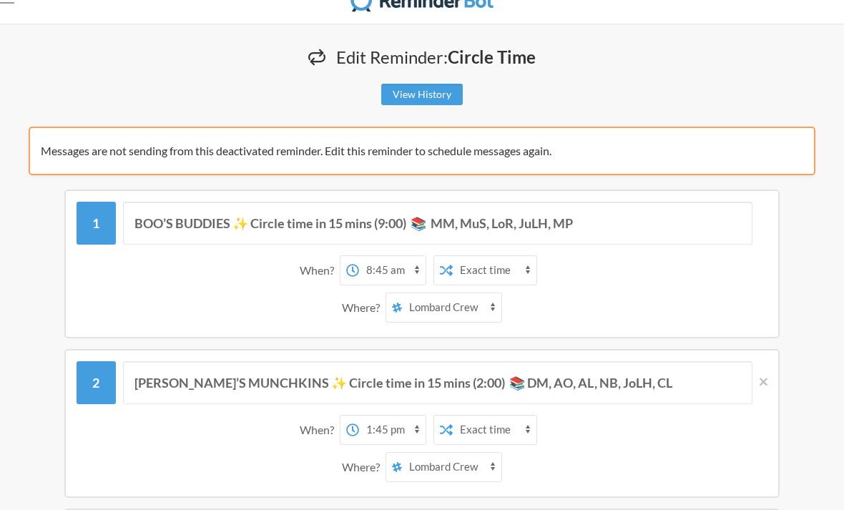
scroll to position [0, 0]
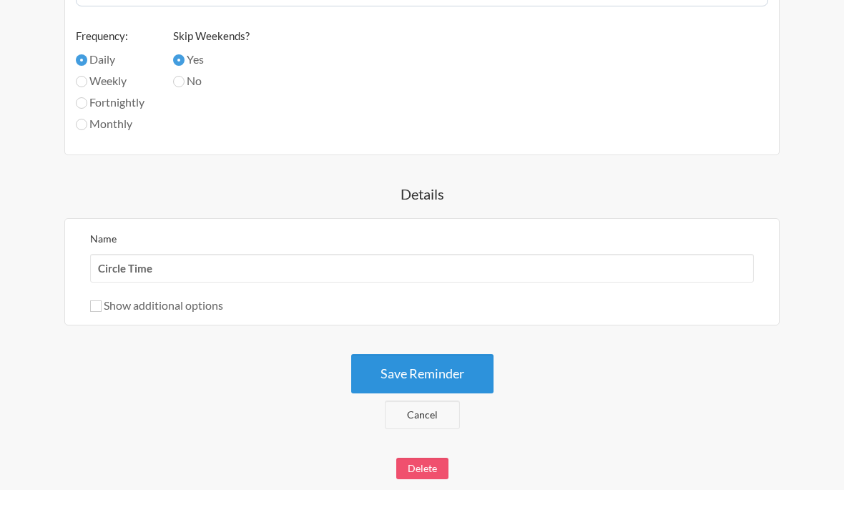
click at [468, 375] on button "Save Reminder" at bounding box center [422, 394] width 142 height 39
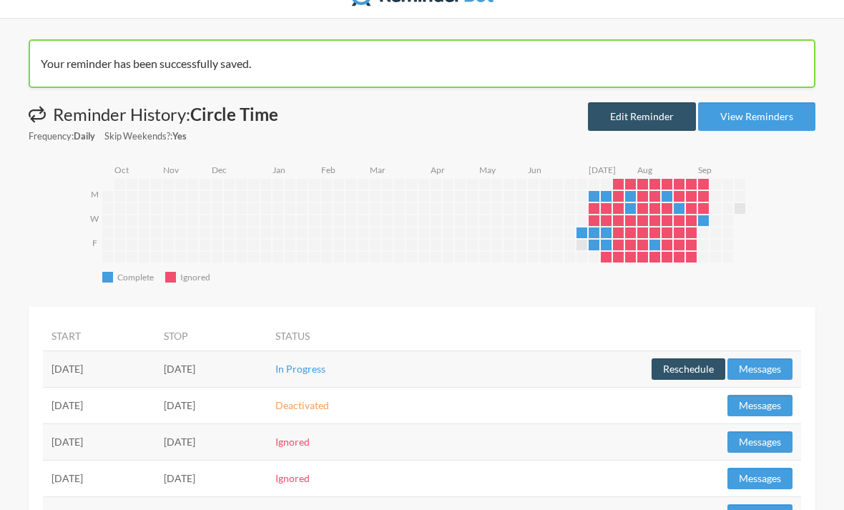
scroll to position [29, 0]
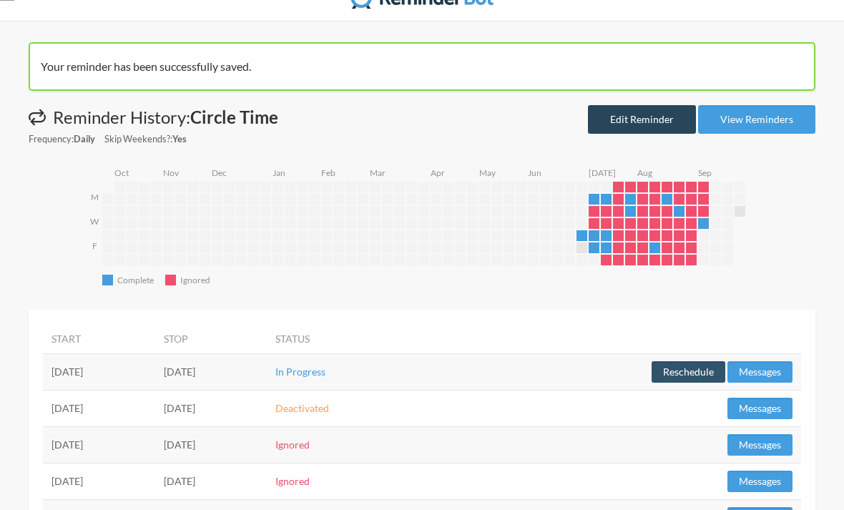
click at [664, 119] on link "Edit Reminder" at bounding box center [642, 120] width 108 height 29
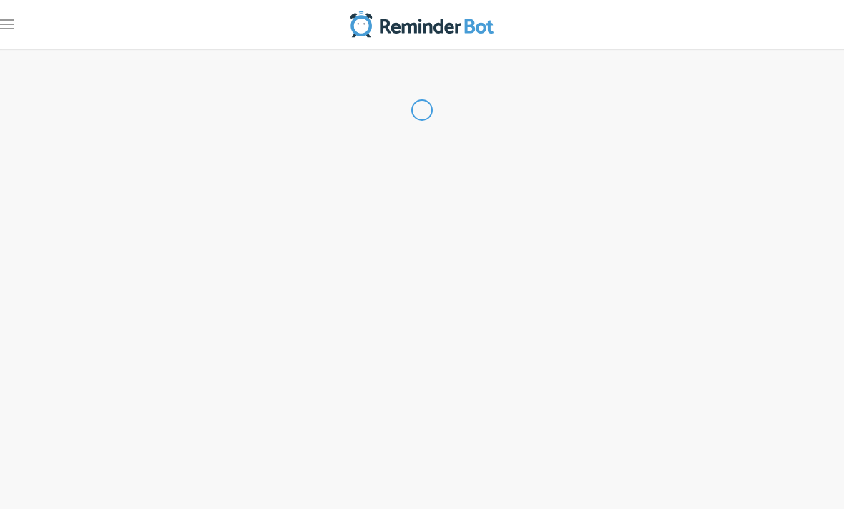
type input "Circle Time"
select select "08:45:00"
select select "13:45:00"
select select "14:30:00"
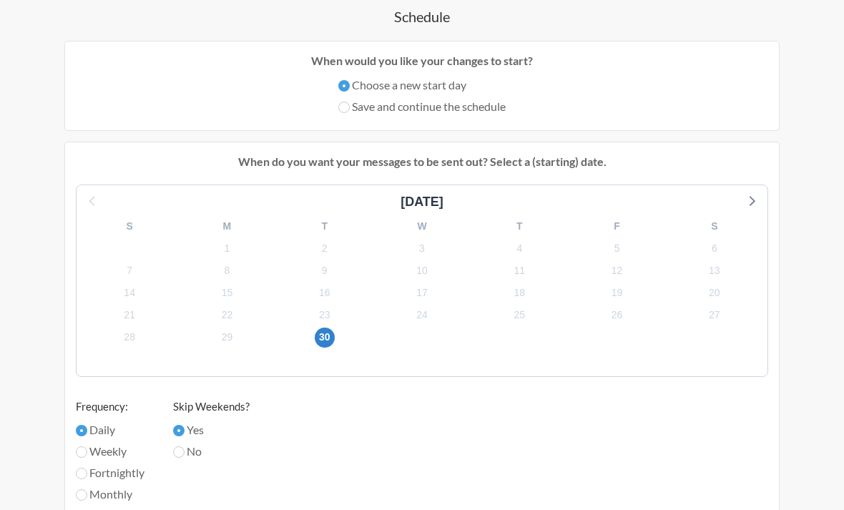
scroll to position [675, 0]
click at [746, 205] on icon at bounding box center [751, 200] width 19 height 19
click at [84, 206] on icon at bounding box center [93, 200] width 19 height 19
